Goal: Information Seeking & Learning: Understand process/instructions

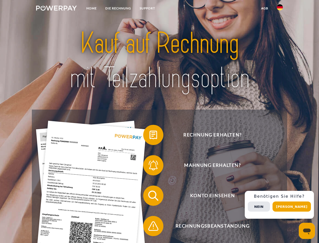
click at [56, 9] on img at bounding box center [56, 8] width 41 height 5
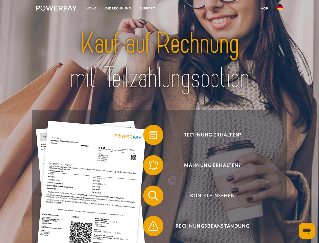
click at [280, 9] on img at bounding box center [280, 7] width 6 height 6
click at [265, 8] on link "agb" at bounding box center [265, 8] width 16 height 9
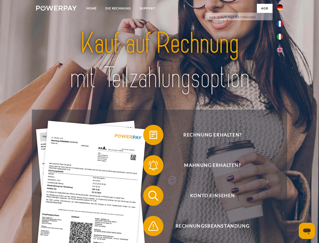
click at [150, 136] on span at bounding box center [145, 134] width 25 height 25
click at [150, 166] on span at bounding box center [145, 164] width 25 height 25
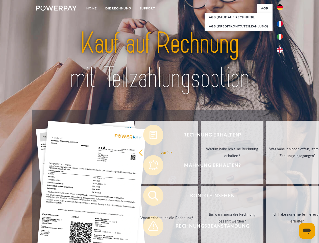
click at [201, 196] on link "Bis wann muss die Rechnung bezahlt werden?" at bounding box center [232, 217] width 63 height 63
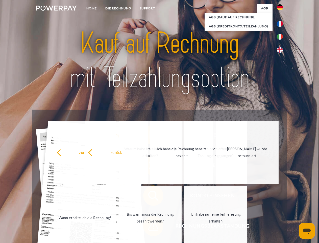
click at [184, 227] on link "Ich habe nur eine Teillieferung erhalten" at bounding box center [215, 217] width 63 height 63
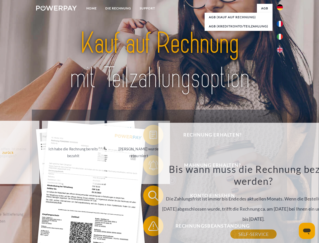
click at [281, 204] on div "Rechnung erhalten? Mahnung erhalten? Konto einsehen" at bounding box center [159, 210] width 255 height 202
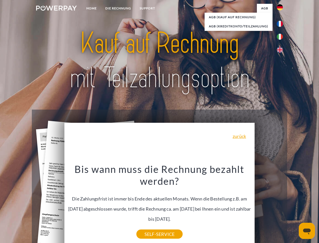
click at [269, 205] on span "Konto einsehen" at bounding box center [213, 195] width 124 height 20
click at [294, 206] on header "Home DIE RECHNUNG SUPPORT" at bounding box center [159, 174] width 319 height 349
